Goal: Information Seeking & Learning: Learn about a topic

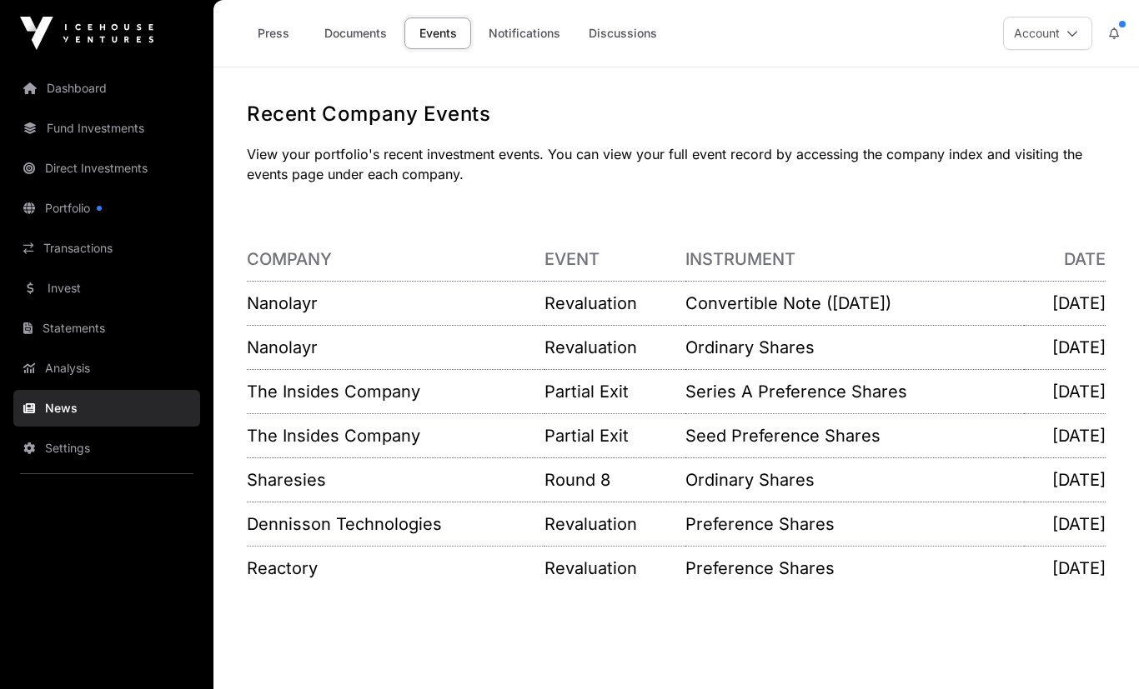
click at [350, 35] on link "Documents" at bounding box center [355, 34] width 84 height 32
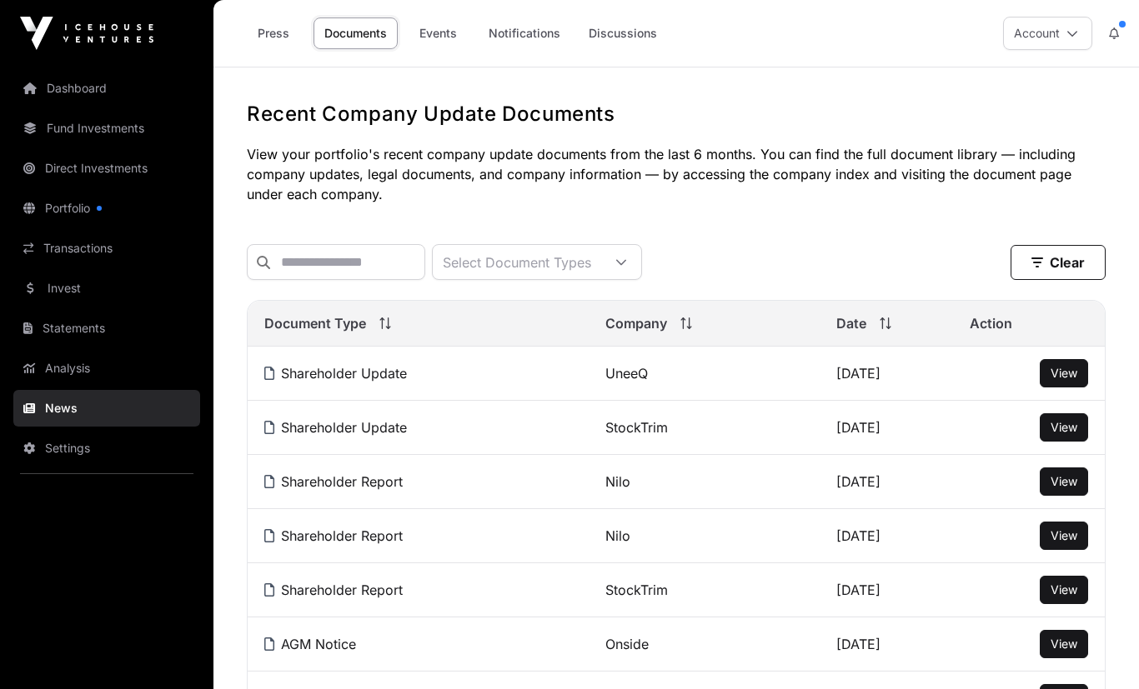
click at [454, 20] on link "Events" at bounding box center [437, 34] width 67 height 32
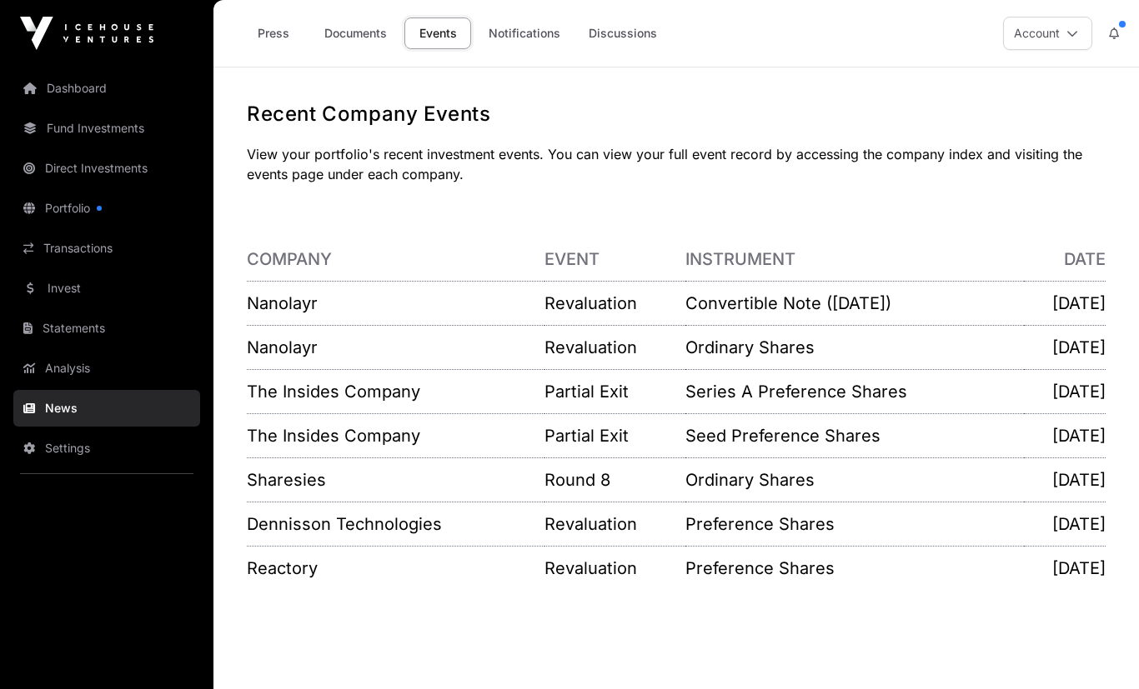
click at [453, 37] on link "Events" at bounding box center [437, 34] width 67 height 32
click at [292, 389] on link "The Insides Company" at bounding box center [333, 392] width 173 height 20
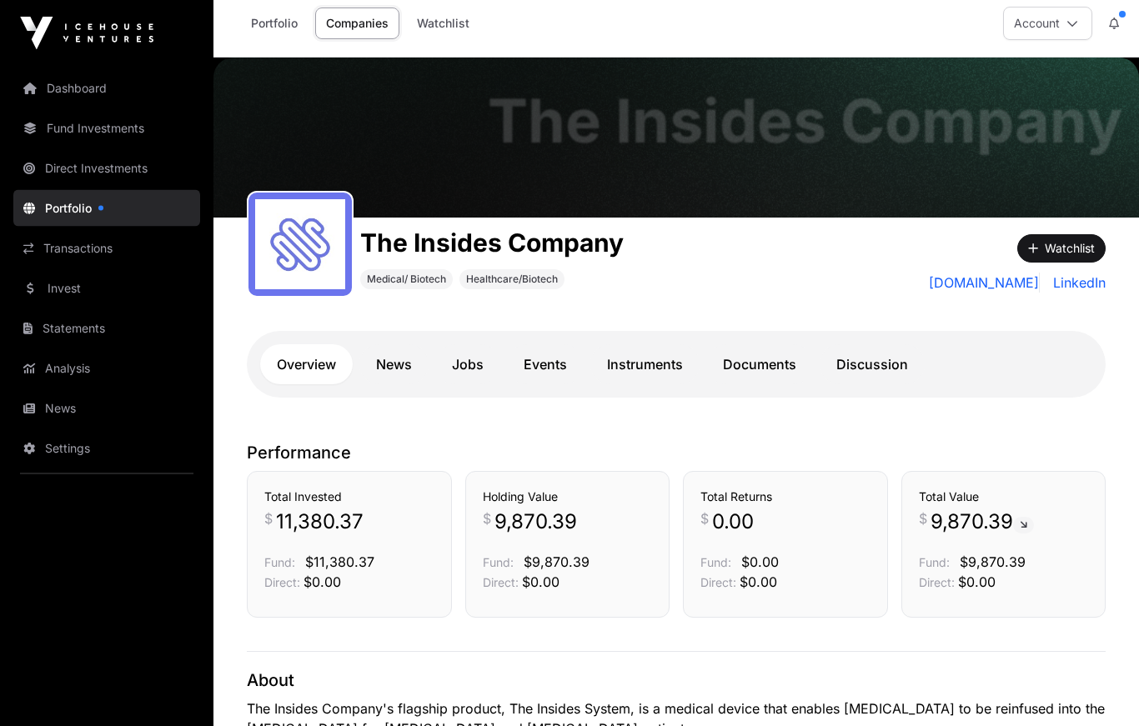
scroll to position [1, 0]
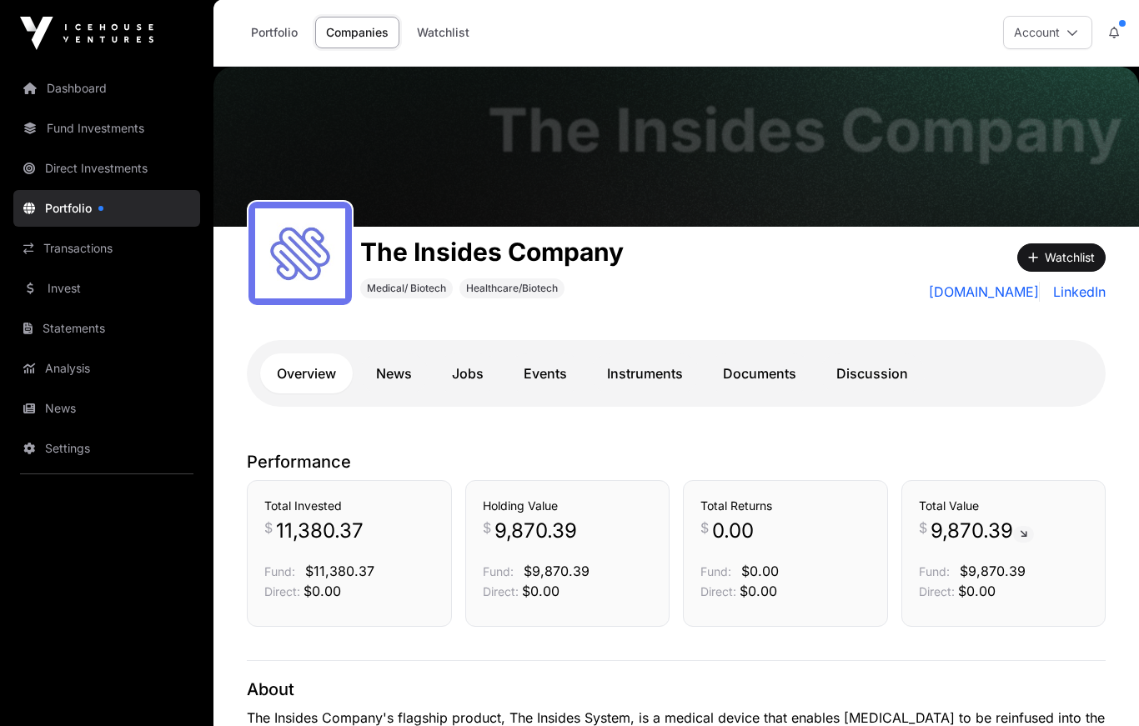
click at [753, 375] on link "Documents" at bounding box center [759, 373] width 107 height 40
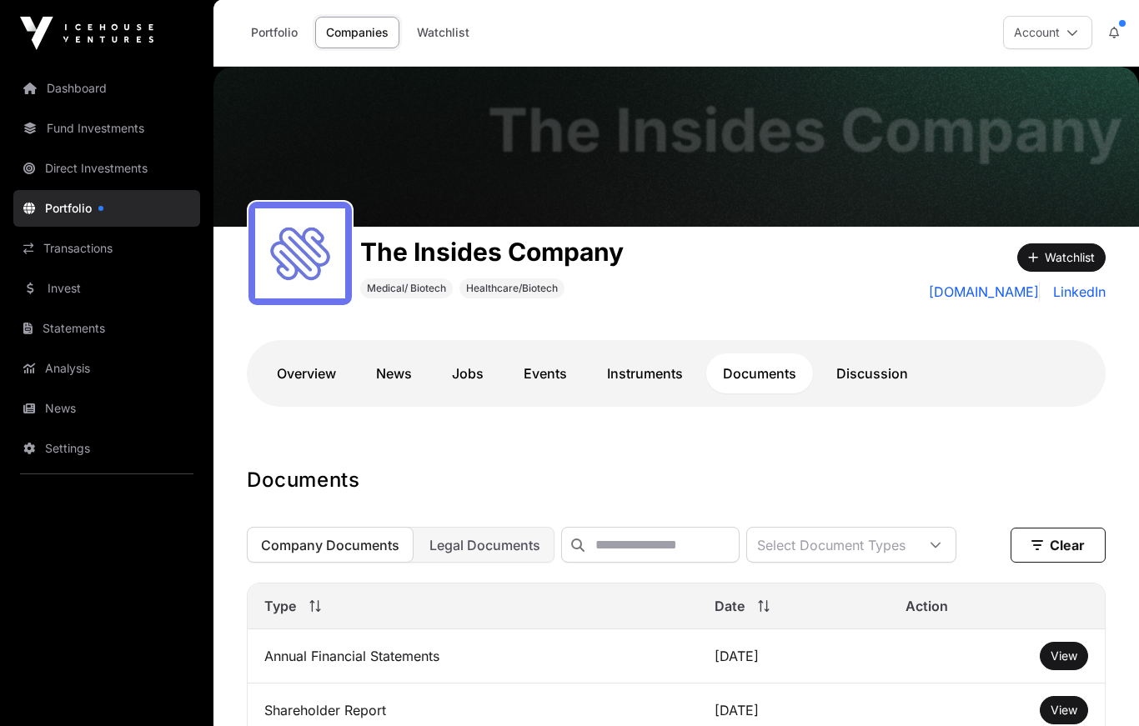
click at [1055, 659] on span "View" at bounding box center [1063, 656] width 27 height 14
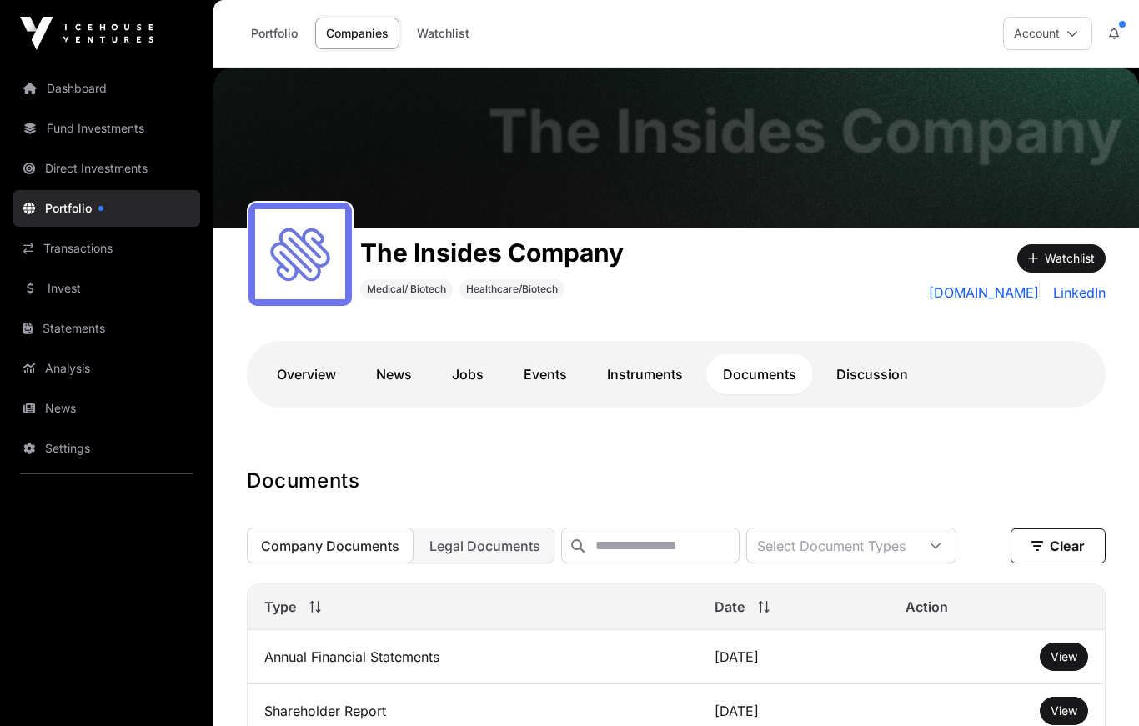
click at [277, 35] on link "Portfolio" at bounding box center [274, 34] width 68 height 32
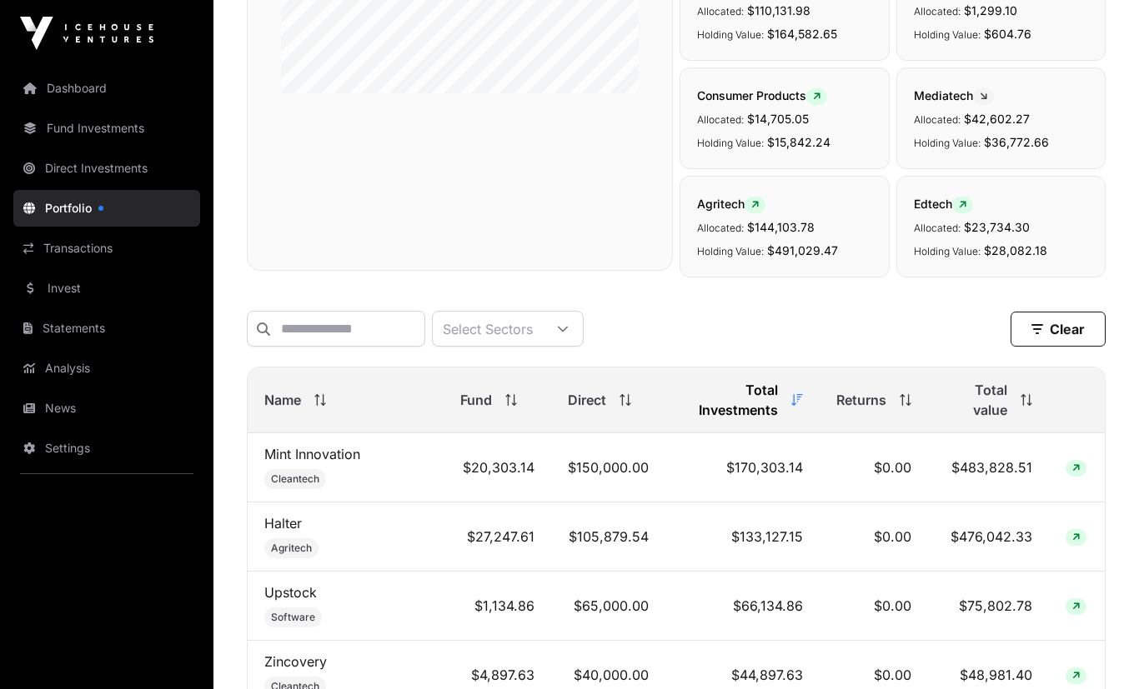
scroll to position [424, 0]
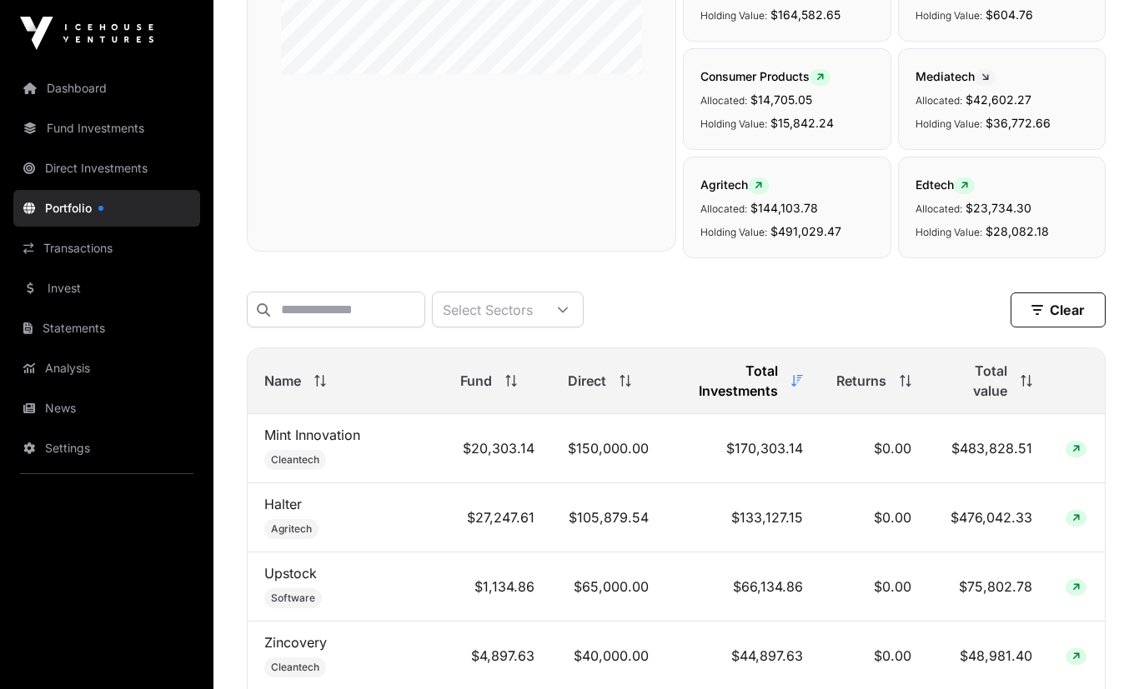
click at [318, 439] on link "Mint Innovation" at bounding box center [312, 435] width 96 height 17
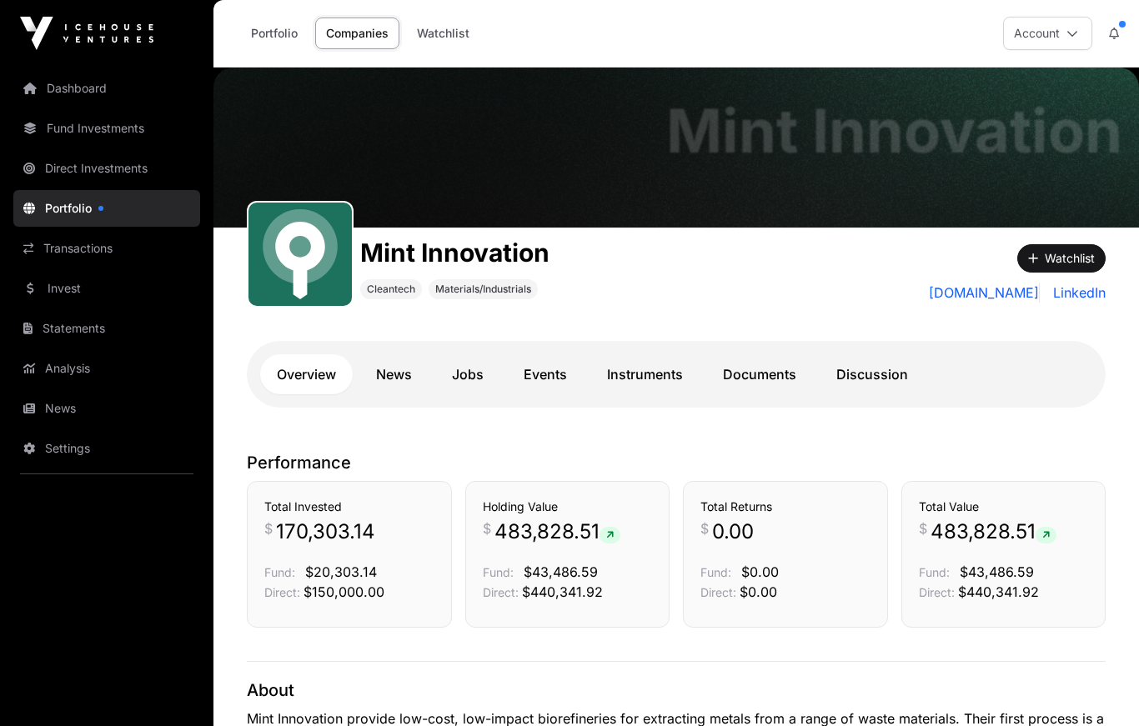
click at [758, 373] on link "Documents" at bounding box center [759, 374] width 107 height 40
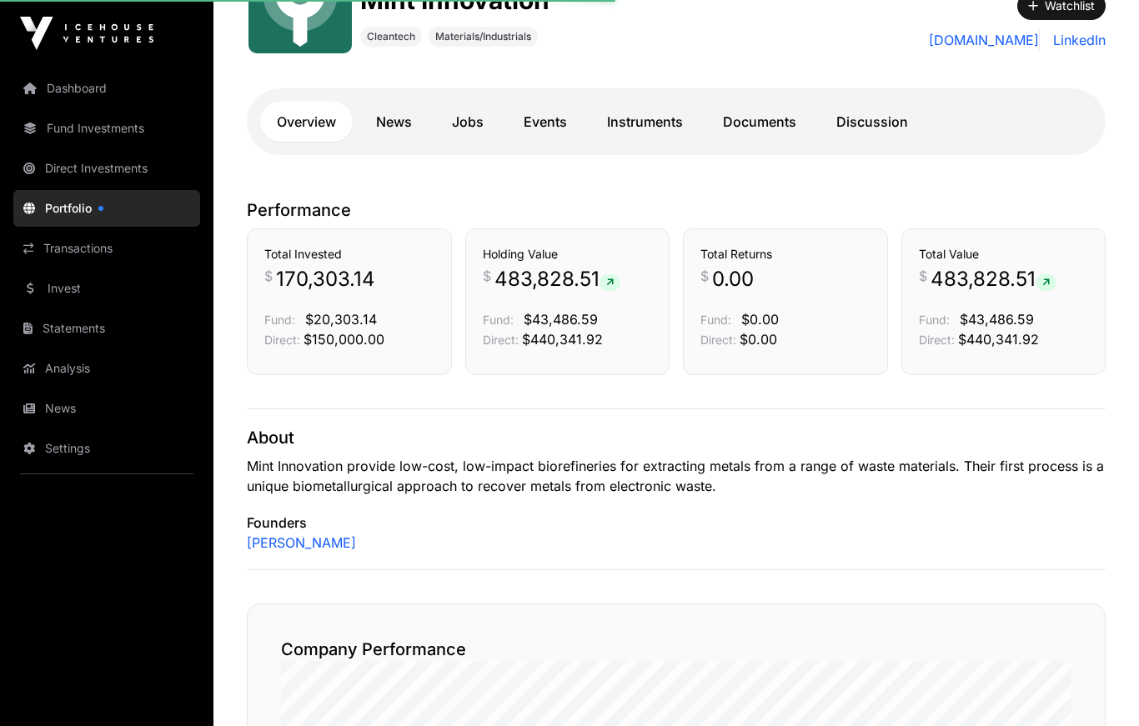
scroll to position [245, 0]
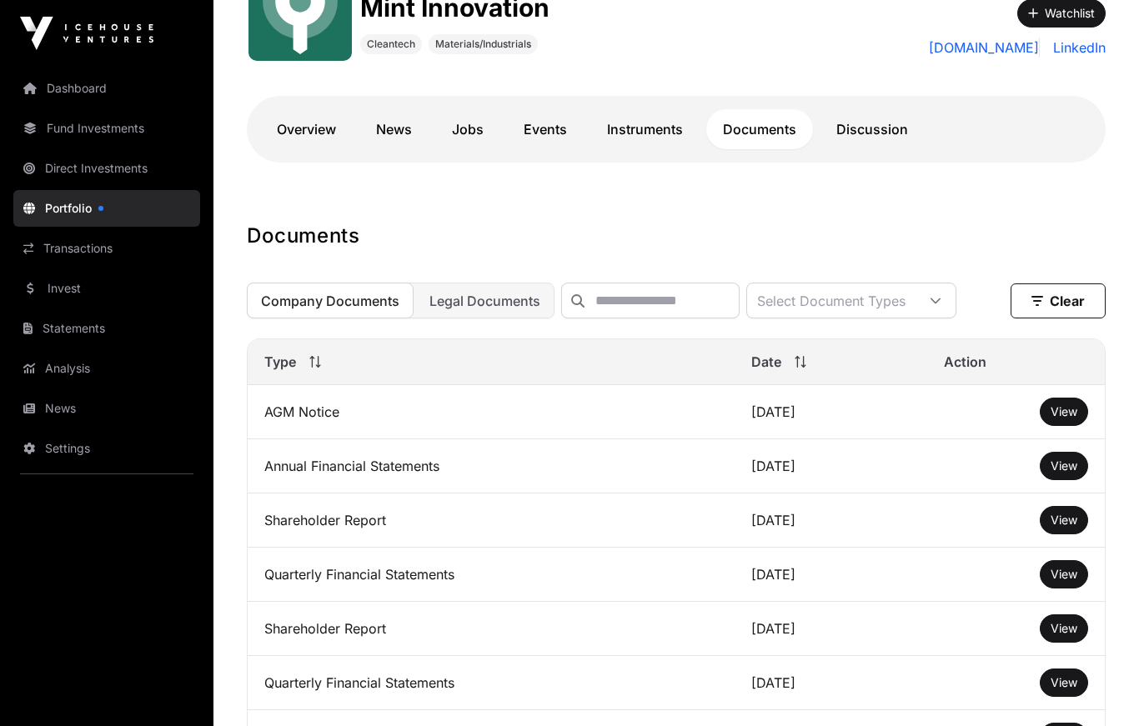
click at [544, 128] on link "Events" at bounding box center [545, 129] width 77 height 40
